Goal: Obtain resource: Obtain resource

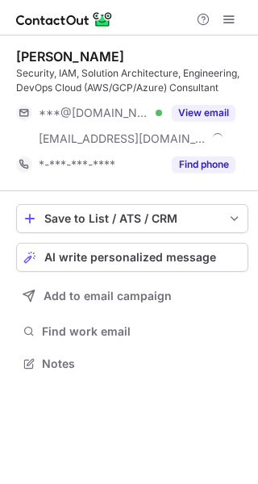
scroll to position [351, 258]
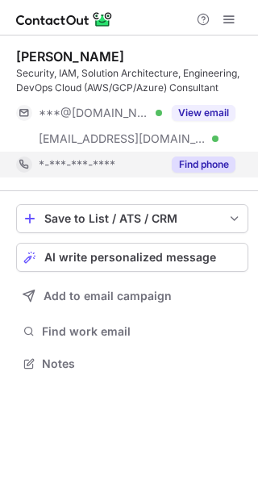
click at [206, 159] on button "Find phone" at bounding box center [204, 164] width 64 height 16
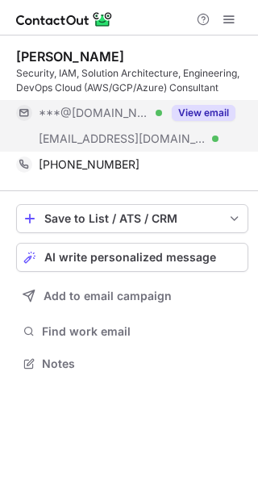
click at [223, 119] on button "View email" at bounding box center [204, 113] width 64 height 16
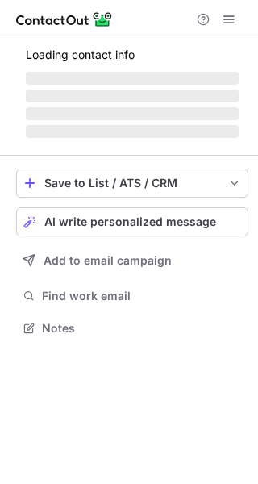
scroll to position [351, 258]
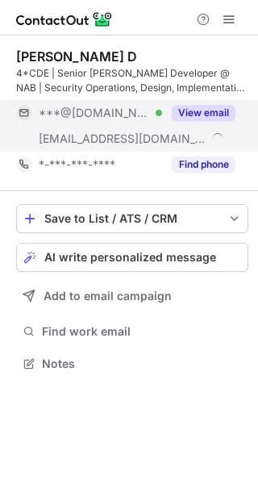
click at [210, 114] on button "View email" at bounding box center [204, 113] width 64 height 16
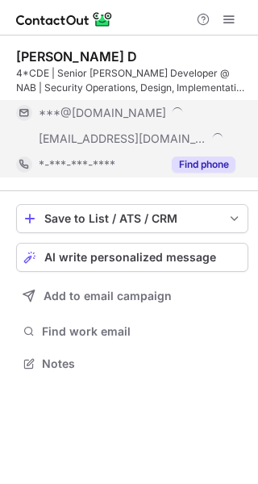
click at [209, 160] on button "Find phone" at bounding box center [204, 164] width 64 height 16
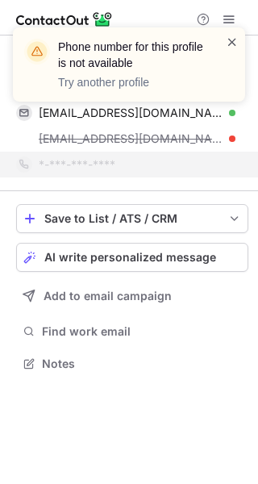
click at [231, 36] on span at bounding box center [232, 42] width 13 height 16
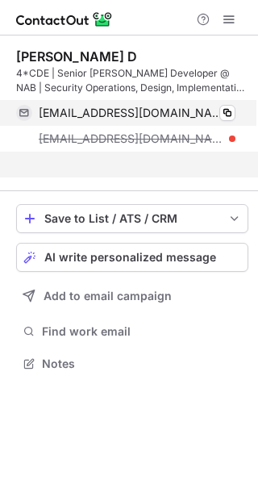
scroll to position [326, 258]
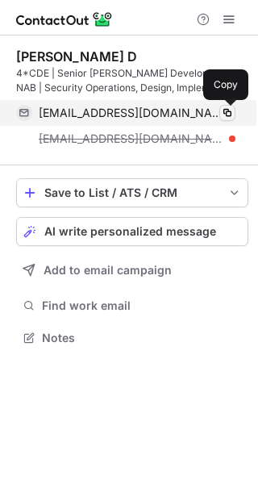
click at [227, 109] on span at bounding box center [227, 112] width 13 height 13
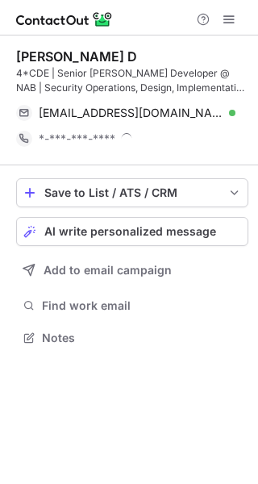
scroll to position [326, 258]
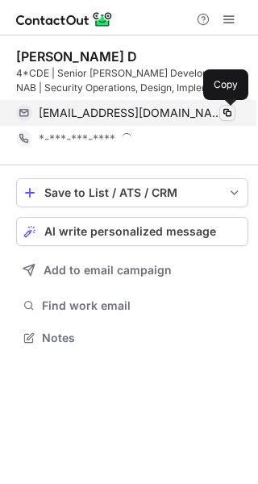
click at [230, 117] on span at bounding box center [227, 112] width 13 height 13
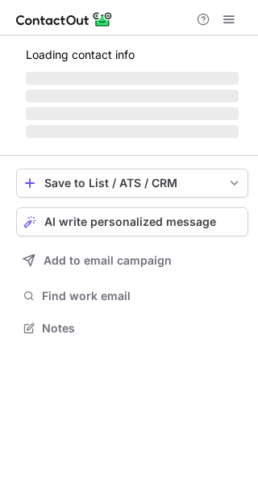
scroll to position [8, 8]
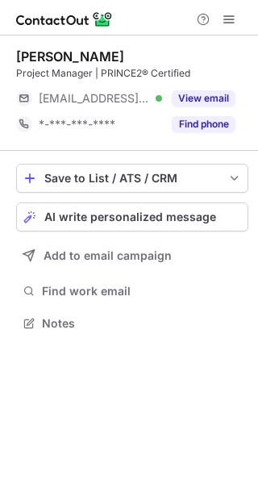
click at [206, 99] on button "View email" at bounding box center [204, 98] width 64 height 16
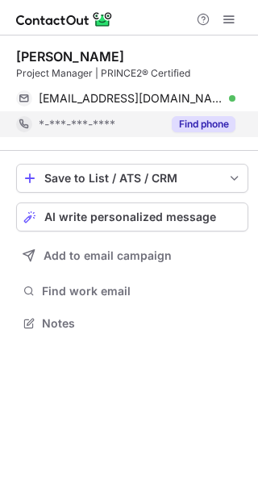
click at [206, 117] on button "Find phone" at bounding box center [204, 124] width 64 height 16
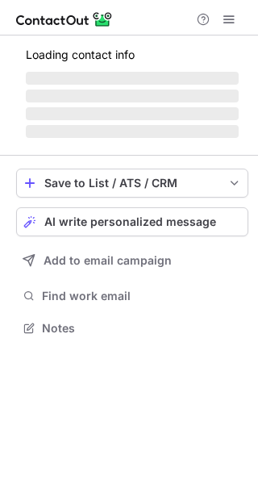
scroll to position [326, 258]
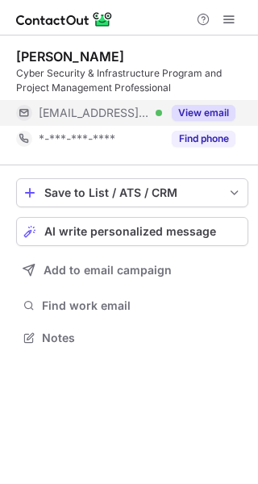
click at [207, 105] on button "View email" at bounding box center [204, 113] width 64 height 16
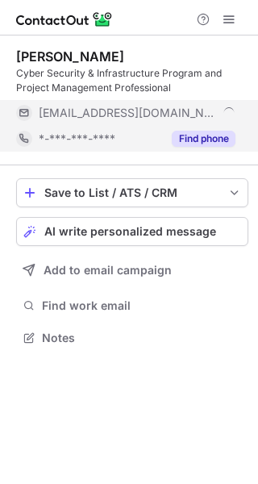
click at [209, 135] on button "Find phone" at bounding box center [204, 139] width 64 height 16
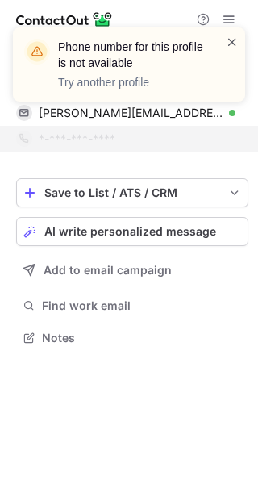
click at [234, 40] on span at bounding box center [232, 42] width 13 height 16
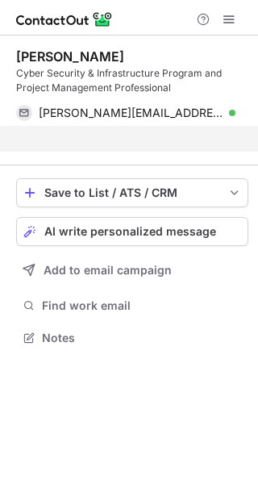
scroll to position [300, 258]
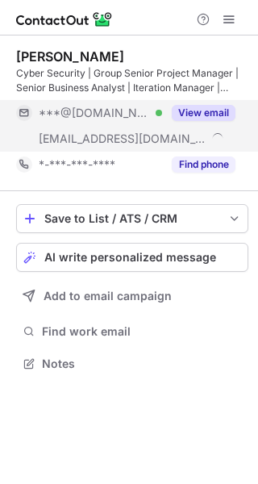
scroll to position [351, 258]
click at [210, 104] on div "View email" at bounding box center [198, 113] width 73 height 26
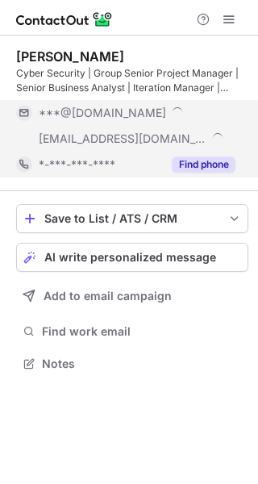
click at [206, 165] on button "Find phone" at bounding box center [204, 164] width 64 height 16
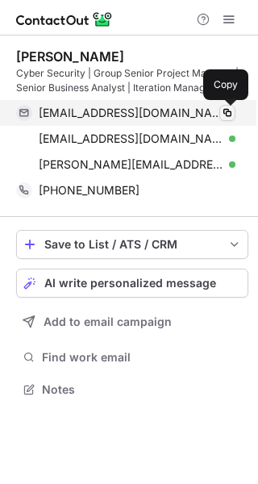
click at [231, 116] on span at bounding box center [227, 112] width 13 height 13
click at [231, 110] on span at bounding box center [227, 112] width 13 height 13
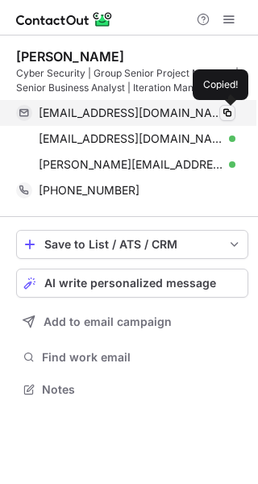
click at [231, 110] on span at bounding box center [227, 112] width 13 height 13
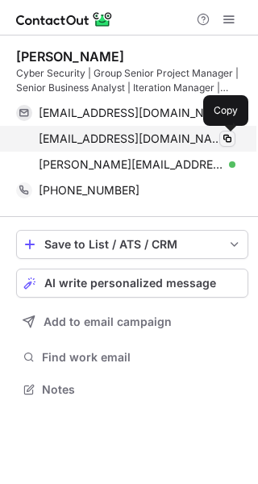
click at [226, 141] on span at bounding box center [227, 138] width 13 height 13
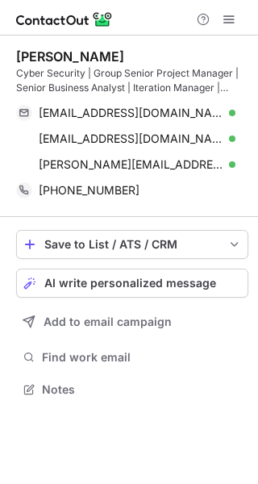
scroll to position [377, 258]
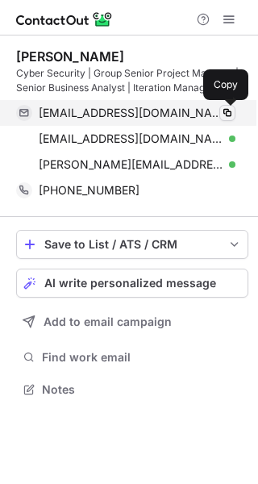
click at [231, 106] on span at bounding box center [227, 112] width 13 height 13
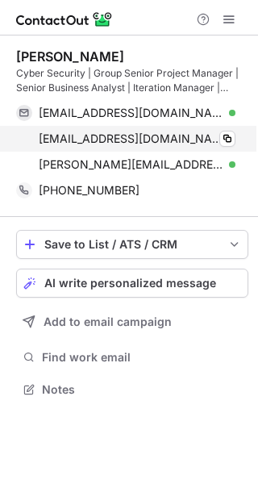
scroll to position [377, 258]
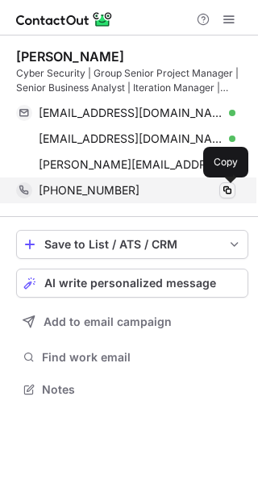
click at [225, 186] on span at bounding box center [227, 190] width 13 height 13
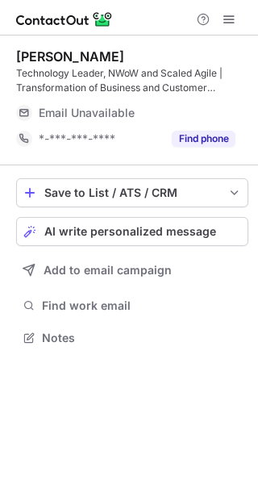
scroll to position [326, 258]
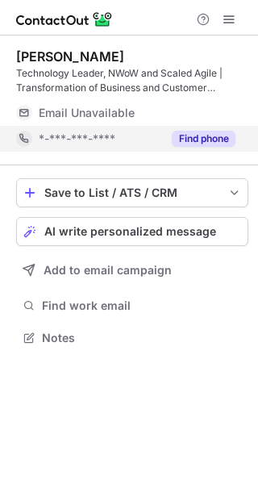
click at [216, 144] on button "Find phone" at bounding box center [204, 139] width 64 height 16
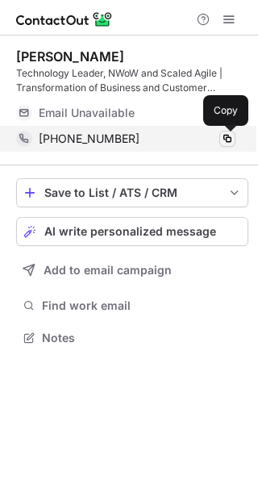
click at [222, 141] on span at bounding box center [227, 138] width 13 height 13
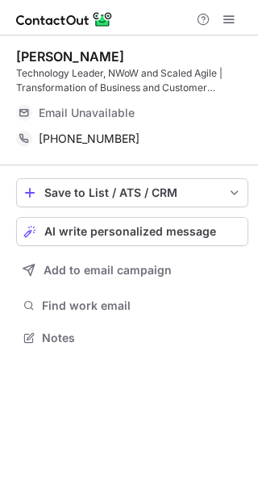
scroll to position [326, 258]
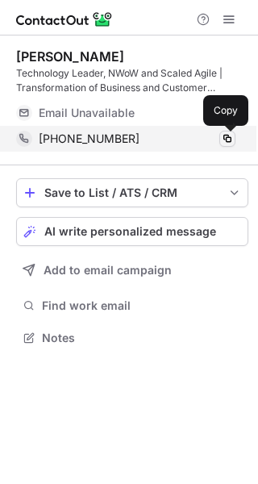
click at [230, 139] on span at bounding box center [227, 138] width 13 height 13
